Goal: Task Accomplishment & Management: Use online tool/utility

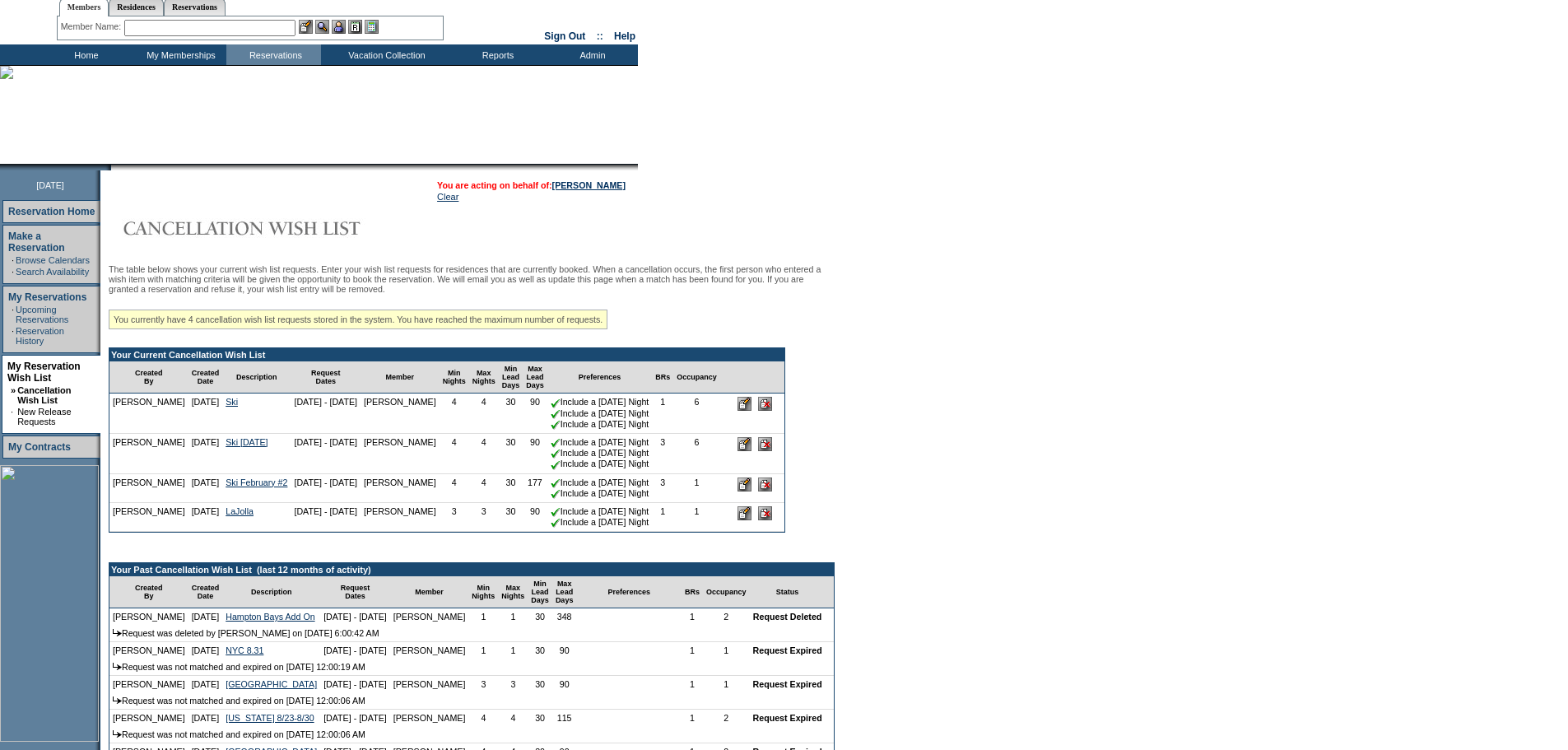
scroll to position [83, 0]
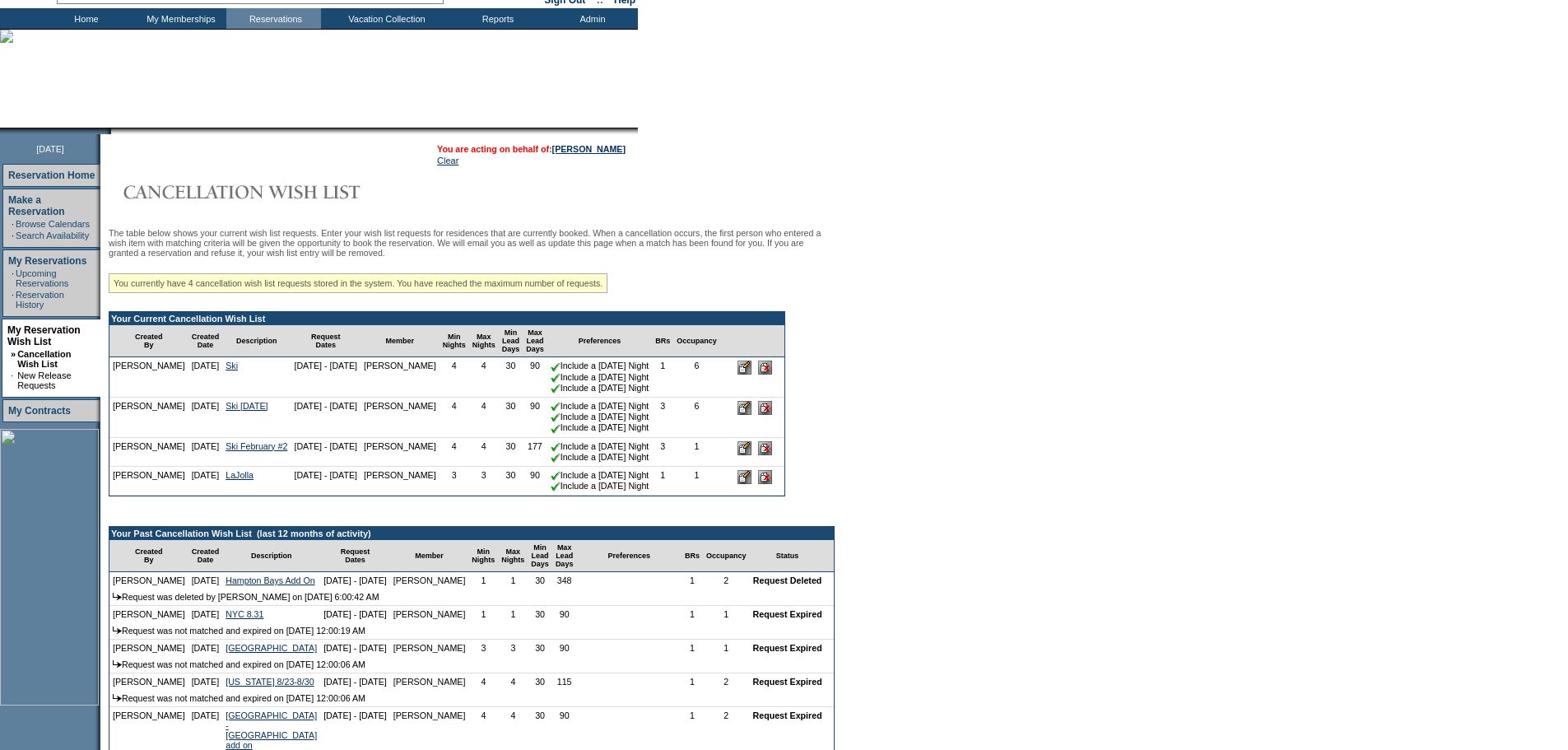
drag, startPoint x: 448, startPoint y: 464, endPoint x: 559, endPoint y: 475, distance: 111.5
click at [559, 467] on tr "[PERSON_NAME] [DATE] Ski February #2 [DATE] - [DATE] [PERSON_NAME]" at bounding box center [447, 452] width 675 height 29
click at [560, 462] on img at bounding box center [556, 458] width 10 height 10
click at [586, 461] on nobr "Include a [DATE] Night" at bounding box center [600, 457] width 99 height 10
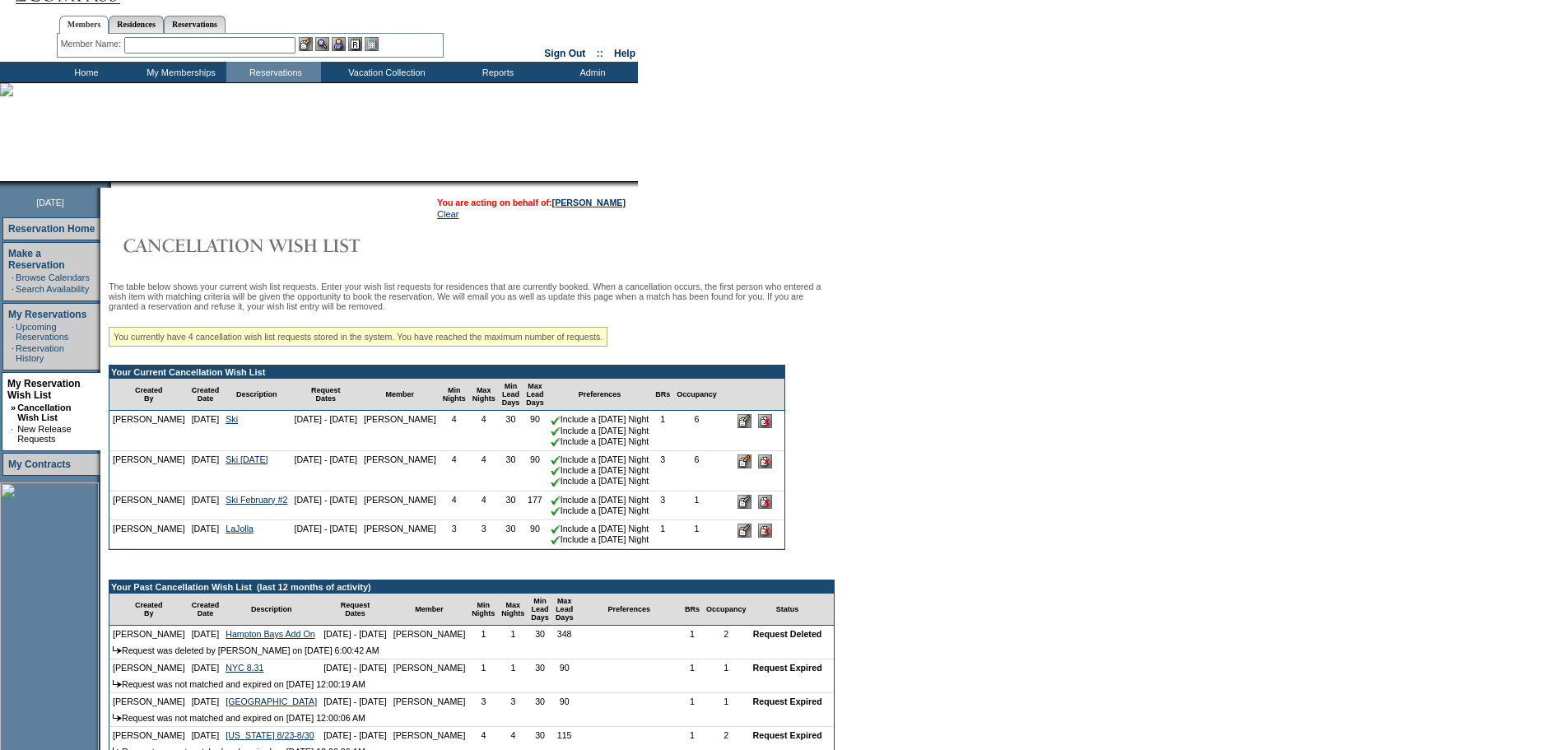
scroll to position [0, 0]
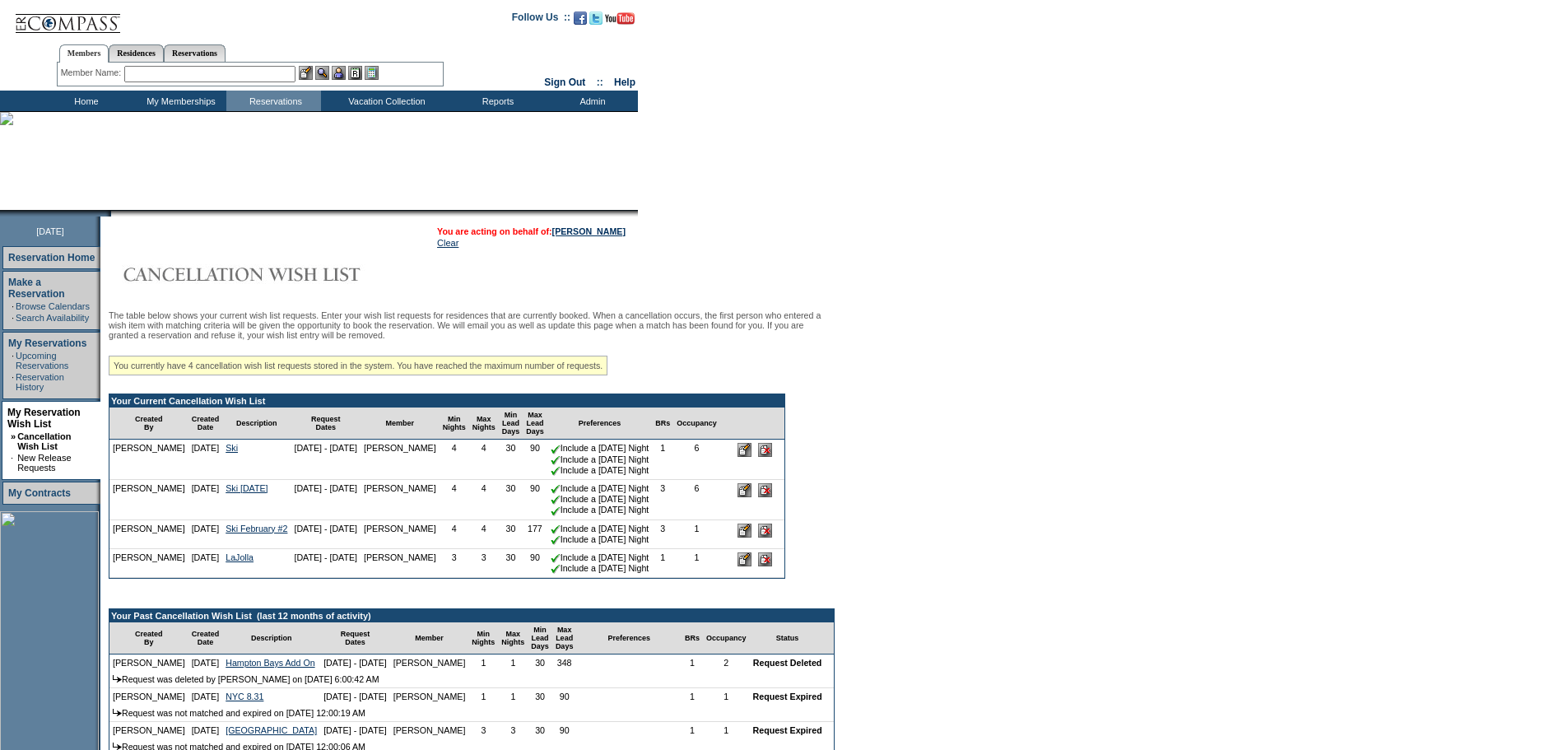
click at [239, 71] on input "text" at bounding box center [210, 74] width 171 height 17
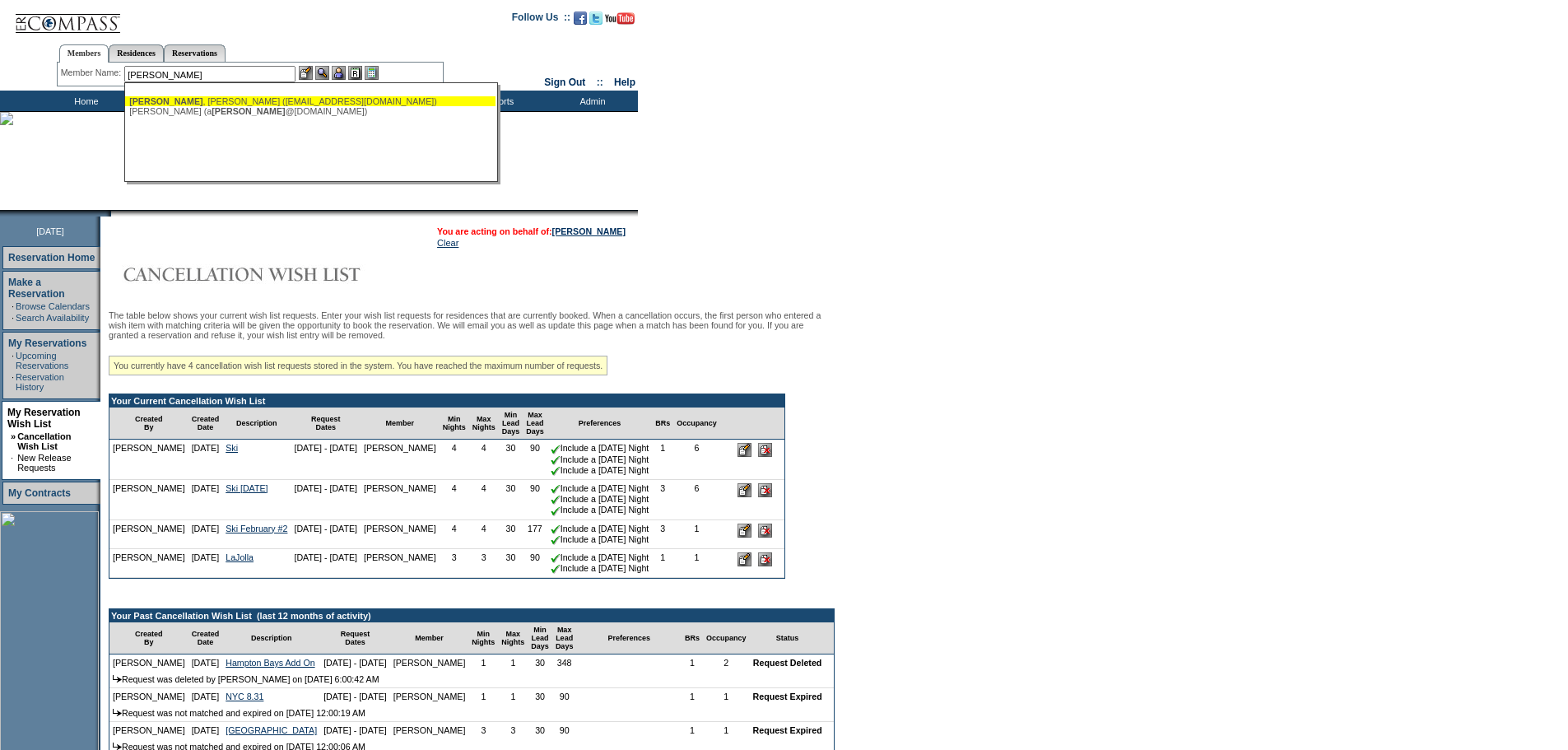
click at [196, 101] on div "[PERSON_NAME] ([EMAIL_ADDRESS][DOMAIN_NAME])" at bounding box center [309, 101] width 362 height 10
type input "[PERSON_NAME] ([EMAIL_ADDRESS][DOMAIN_NAME])"
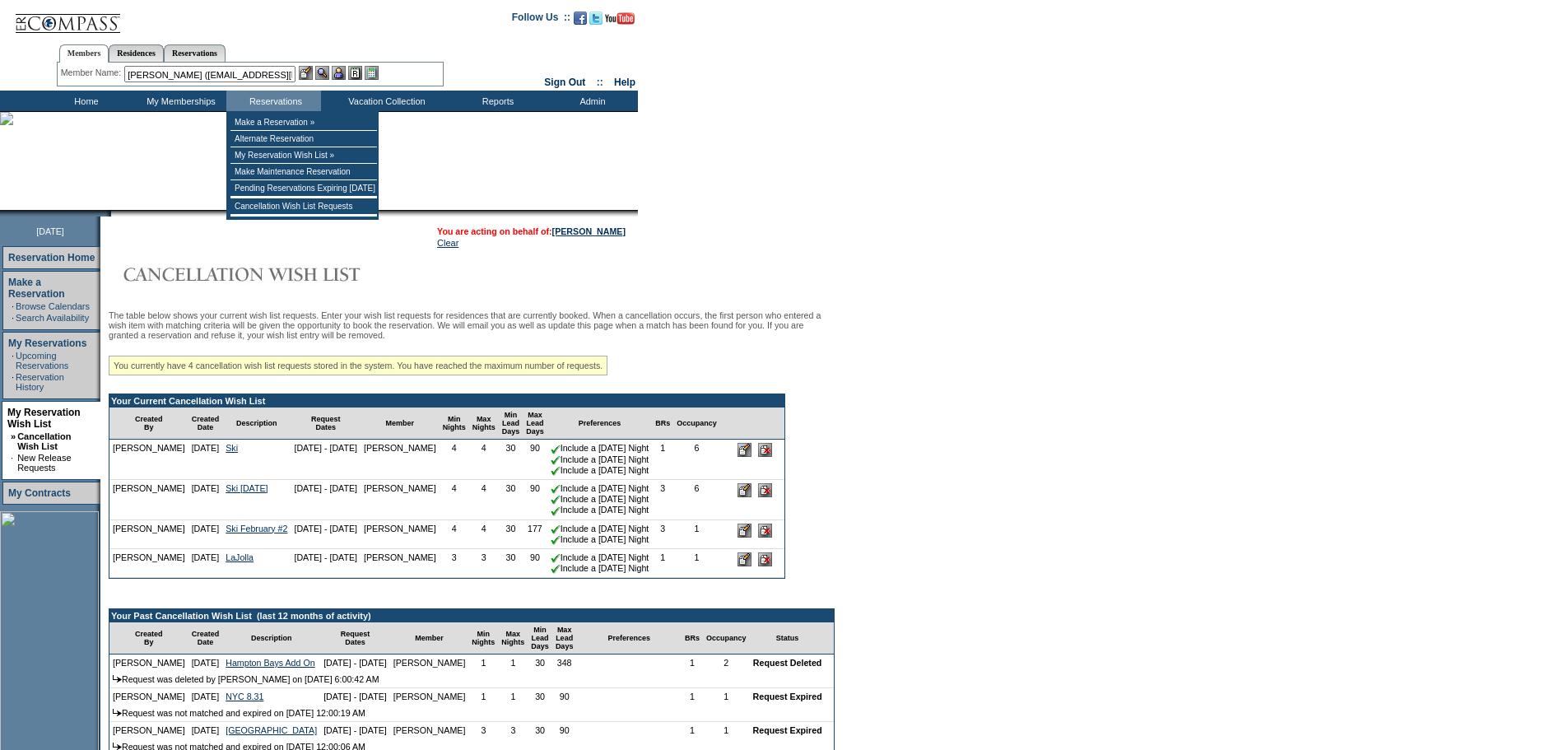
click at [341, 73] on img at bounding box center [338, 72] width 14 height 14
click at [329, 71] on img at bounding box center [321, 72] width 14 height 14
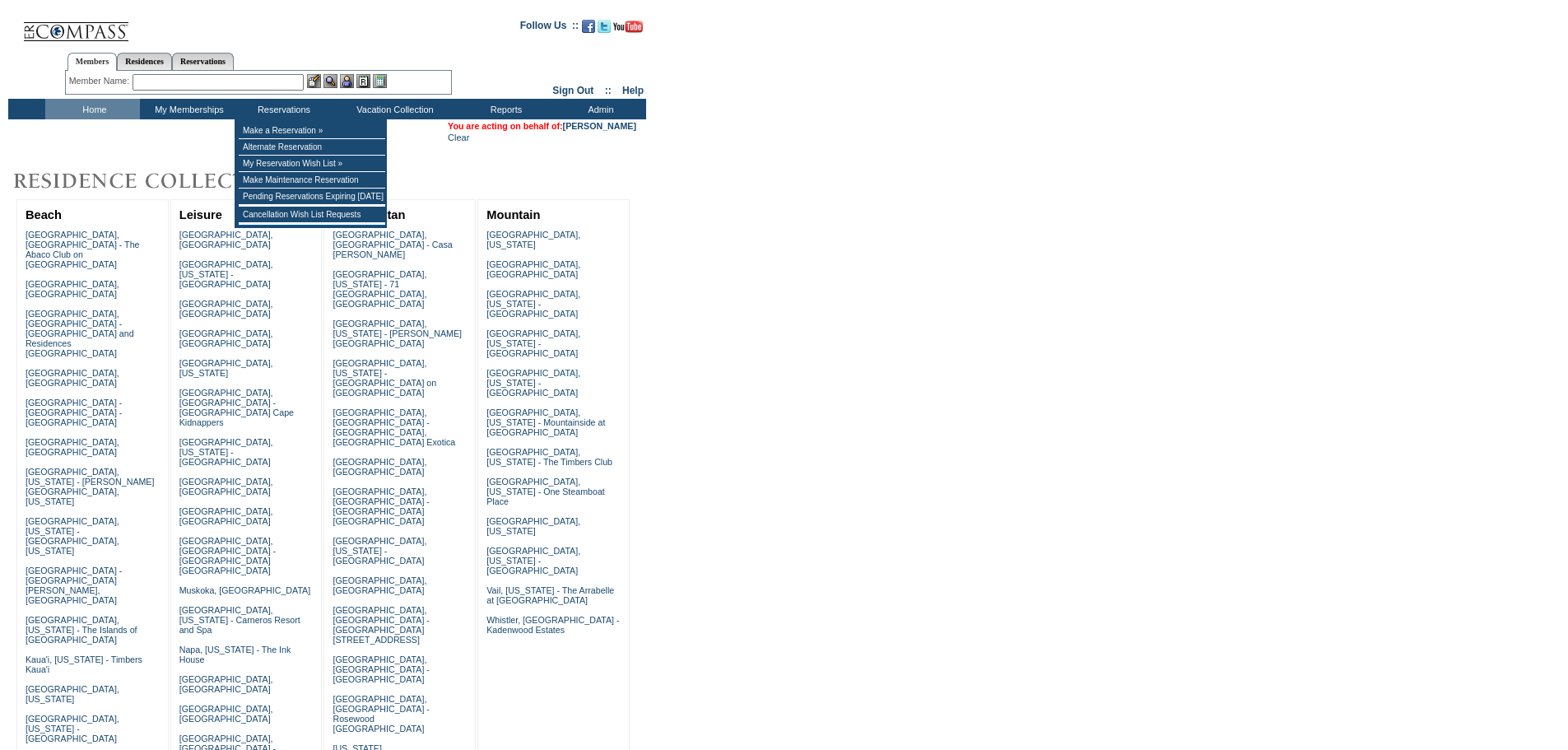
click at [288, 91] on div "Member Name: Destination or Residence: ReservationId:" at bounding box center [259, 82] width 387 height 23
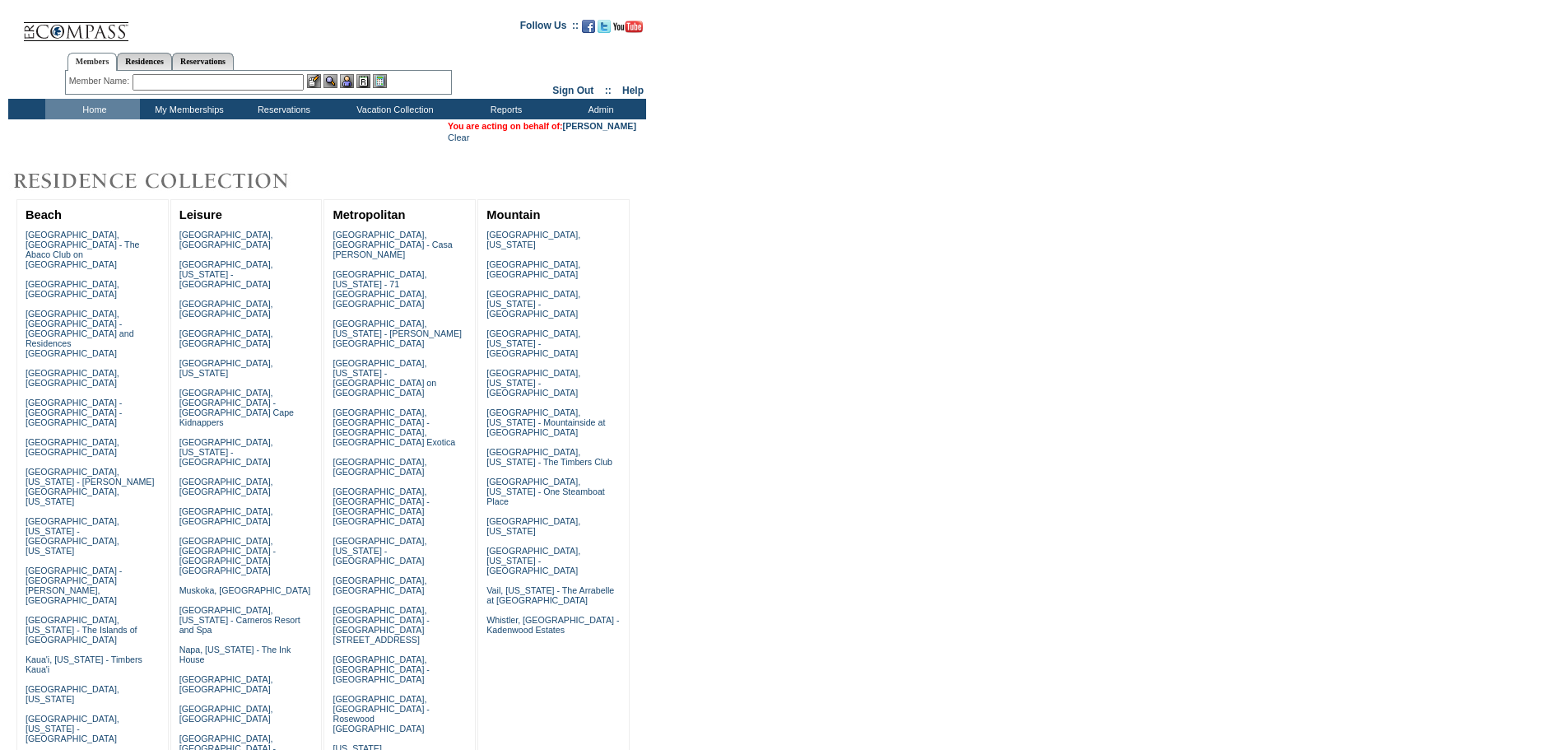
click at [285, 84] on input "text" at bounding box center [218, 83] width 171 height 17
click at [629, 125] on link "[PERSON_NAME]" at bounding box center [600, 126] width 73 height 10
